Goal: Task Accomplishment & Management: Manage account settings

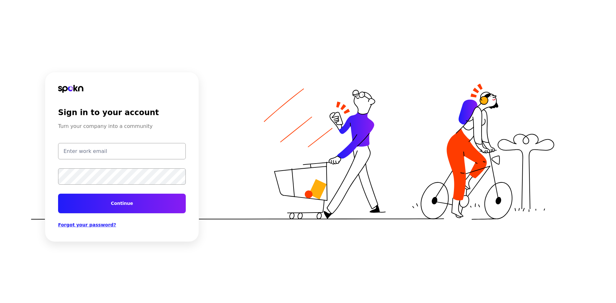
click at [118, 154] on input "email" at bounding box center [122, 151] width 128 height 16
type input "[EMAIL_ADDRESS][PERSON_NAME][DOMAIN_NAME]"
click at [117, 204] on button "Continue" at bounding box center [122, 204] width 128 height 20
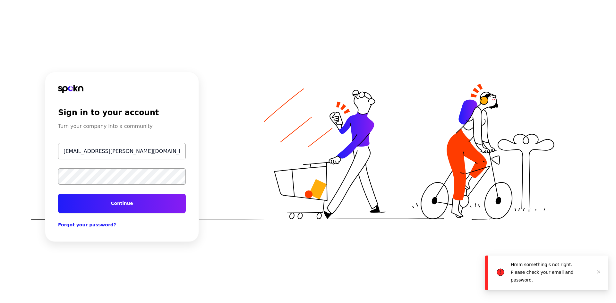
click at [83, 225] on span "Forgot your password?" at bounding box center [87, 225] width 58 height 5
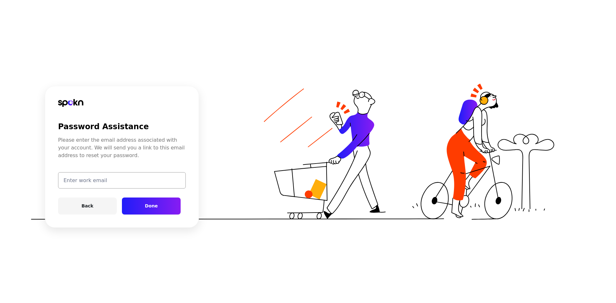
click at [115, 182] on input "email" at bounding box center [122, 180] width 128 height 16
type input "[EMAIL_ADDRESS][PERSON_NAME][DOMAIN_NAME]"
click at [144, 203] on button "Done" at bounding box center [151, 206] width 59 height 17
